Goal: Transaction & Acquisition: Purchase product/service

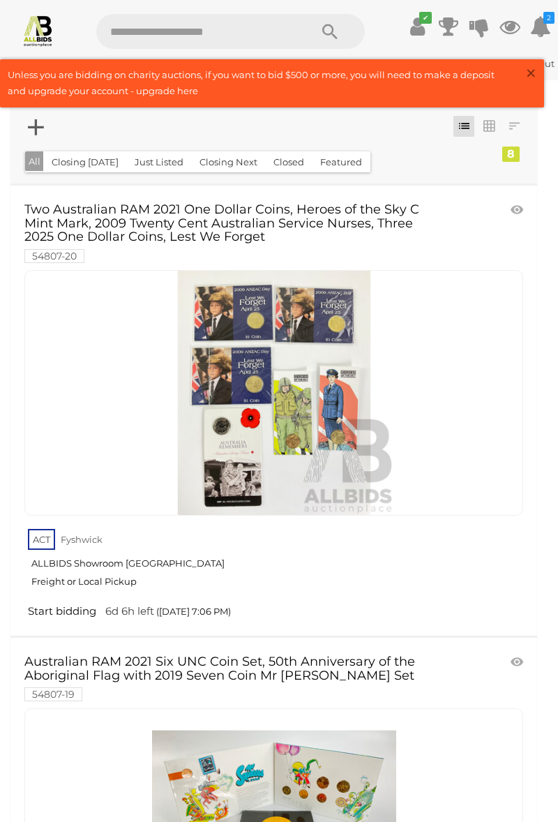
click at [526, 84] on span "×" at bounding box center [531, 72] width 13 height 27
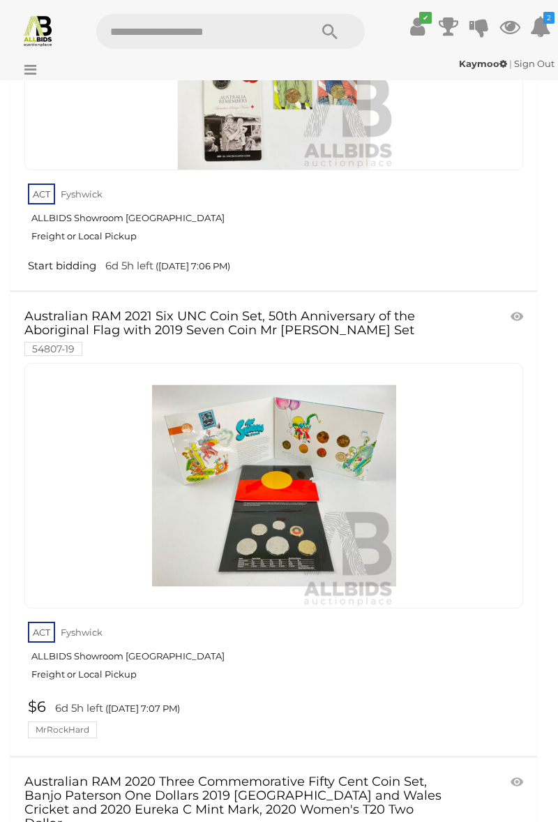
scroll to position [346, 0]
click at [248, 574] on link at bounding box center [273, 485] width 499 height 246
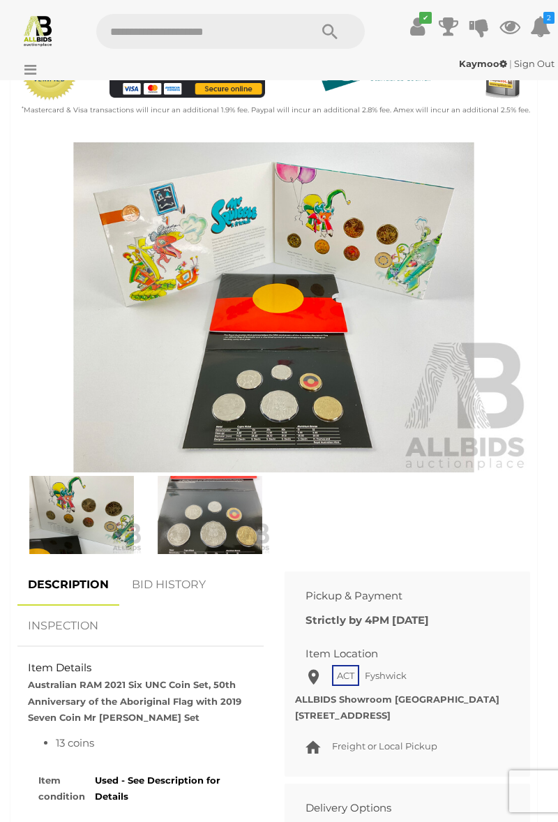
scroll to position [480, 0]
